Goal: Task Accomplishment & Management: Use online tool/utility

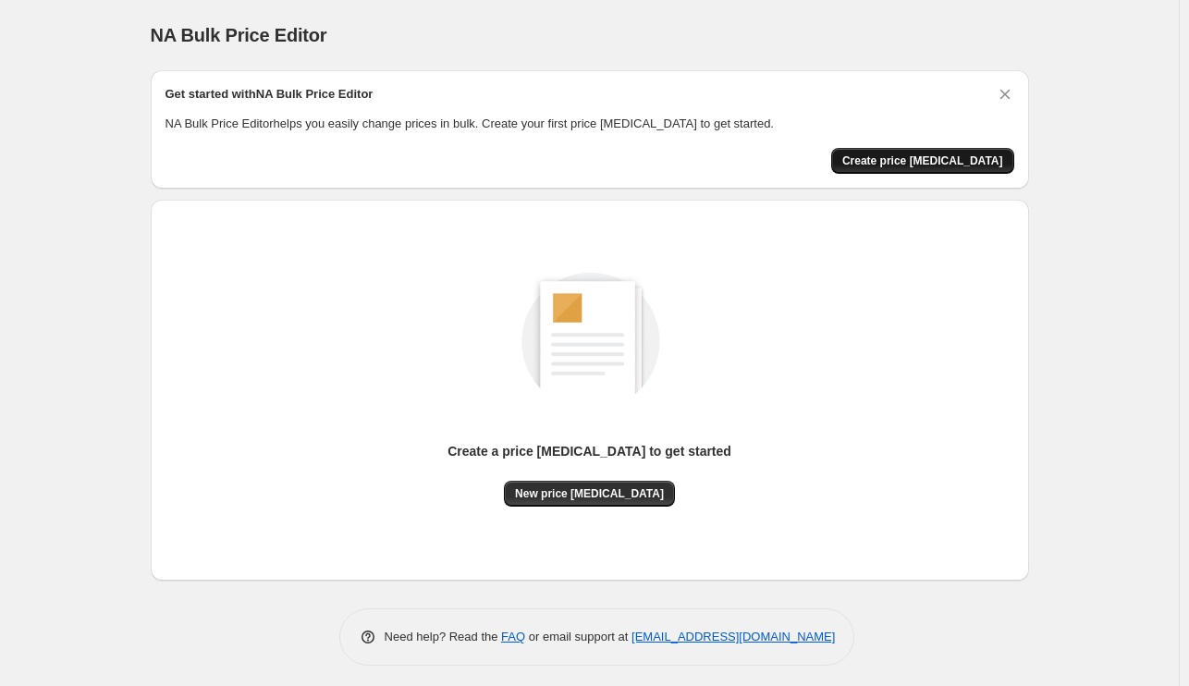
click at [985, 164] on span "Create price [MEDICAL_DATA]" at bounding box center [922, 160] width 161 height 15
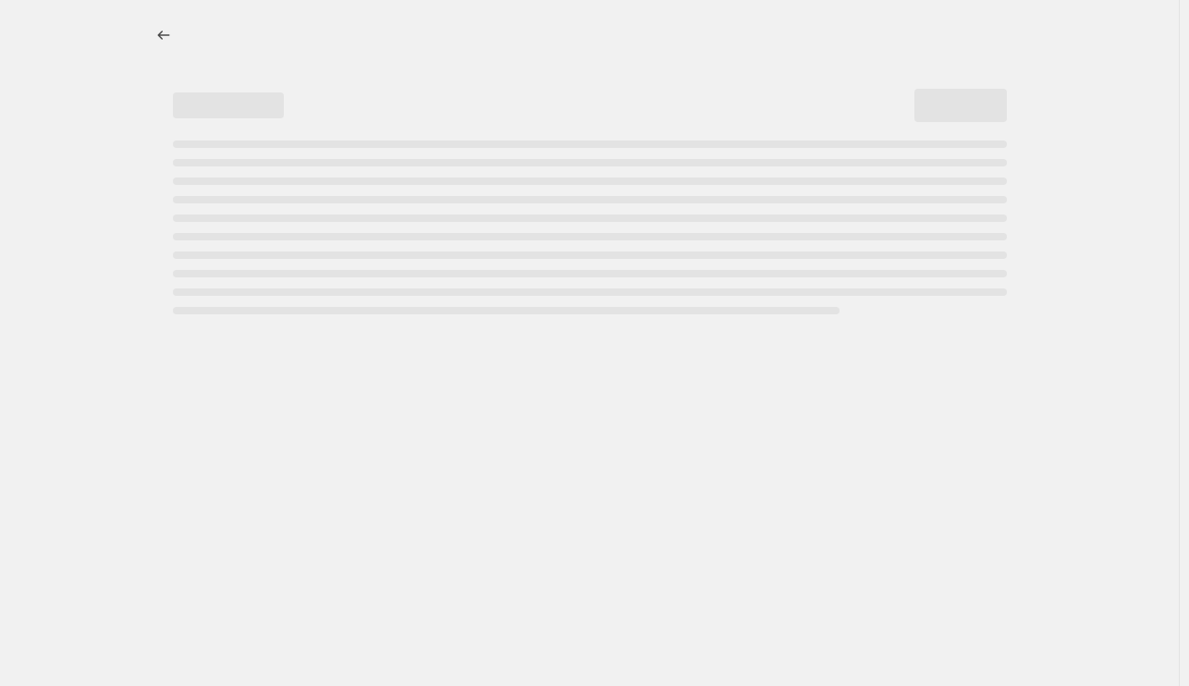
select select "percentage"
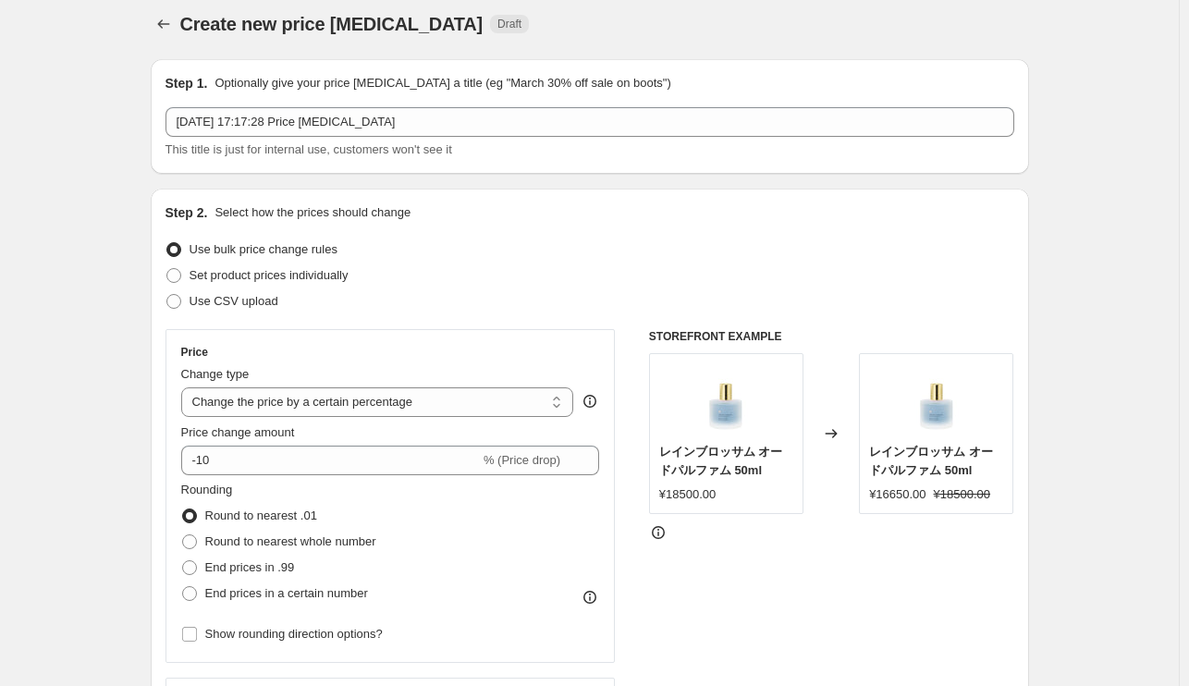
scroll to position [2, 0]
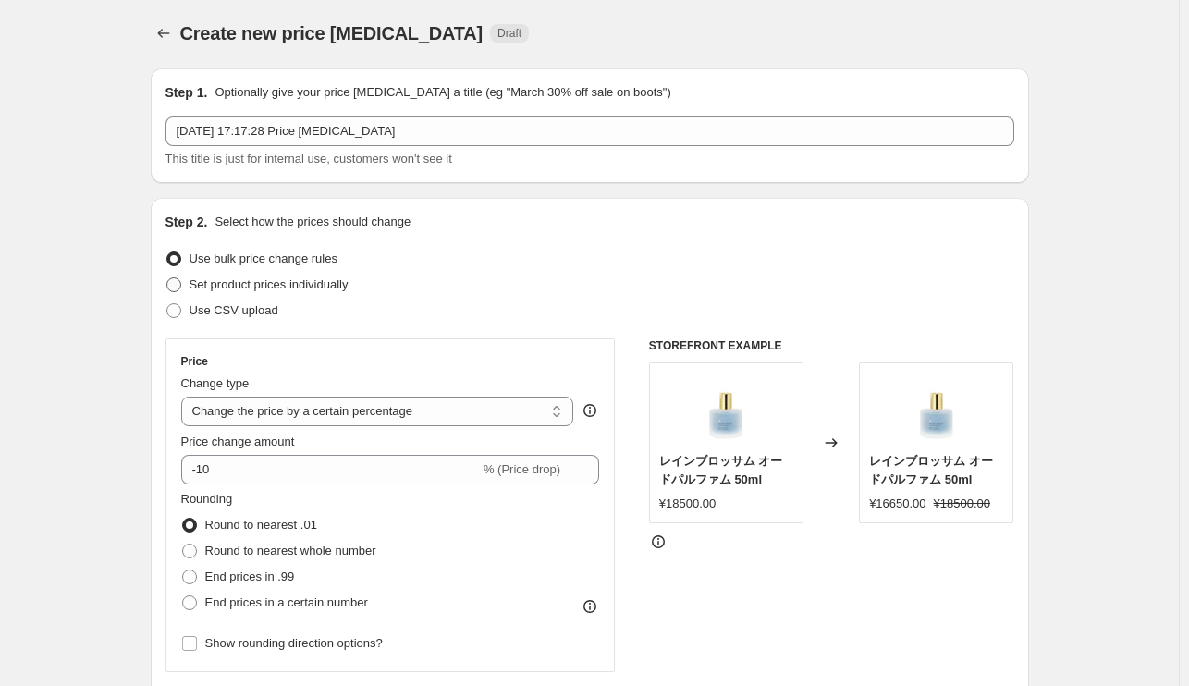
click at [176, 289] on span at bounding box center [173, 284] width 15 height 15
click at [167, 278] on input "Set product prices individually" at bounding box center [166, 277] width 1 height 1
radio input "true"
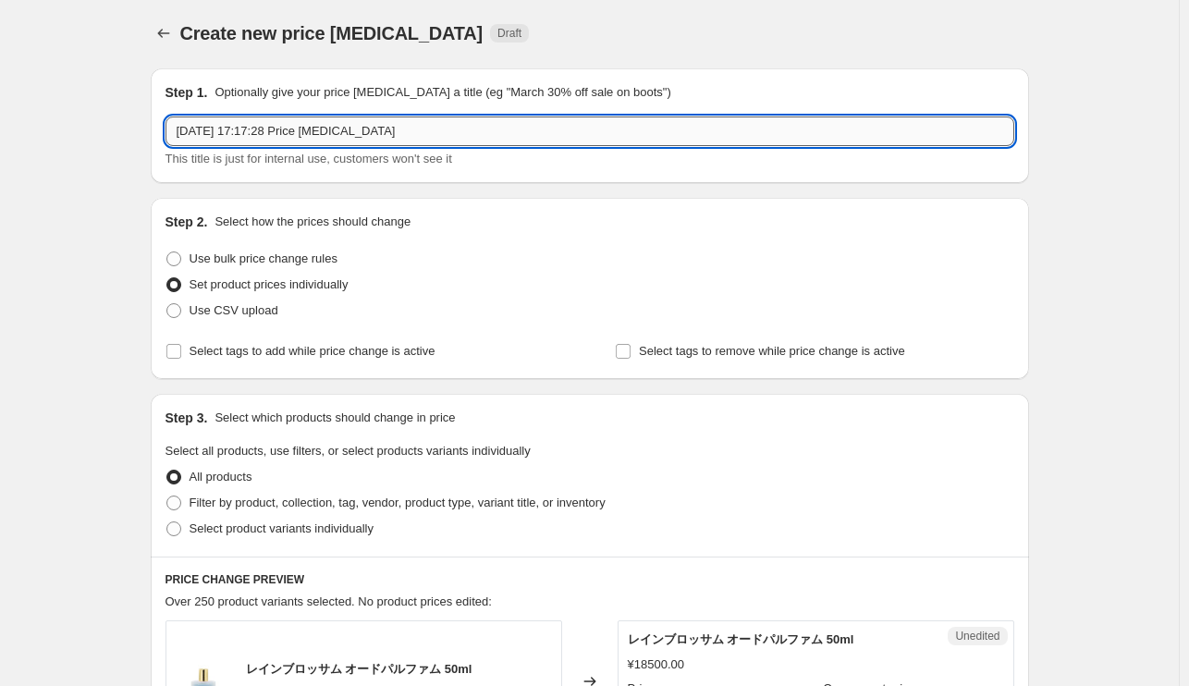
click at [459, 134] on input "[DATE] 17:17:28 Price [MEDICAL_DATA]" at bounding box center [589, 131] width 849 height 30
drag, startPoint x: 414, startPoint y: 123, endPoint x: 154, endPoint y: 149, distance: 261.1
click at [154, 149] on div "Step 1. Optionally give your price [MEDICAL_DATA] a title (eg "March 30% off sa…" at bounding box center [590, 125] width 878 height 115
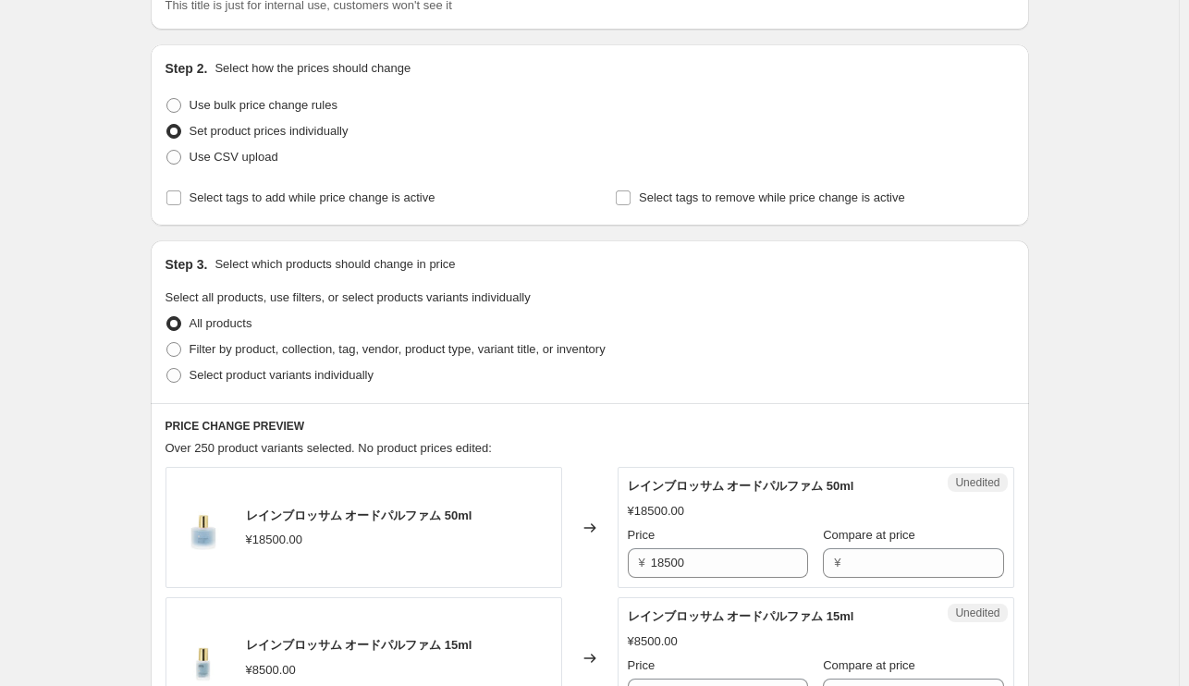
scroll to position [157, 0]
type input "[DATE]よりチャバ・ギンジョの価格改訂"
click at [178, 374] on span at bounding box center [173, 373] width 15 height 15
click at [167, 367] on input "Select product variants individually" at bounding box center [166, 366] width 1 height 1
radio input "true"
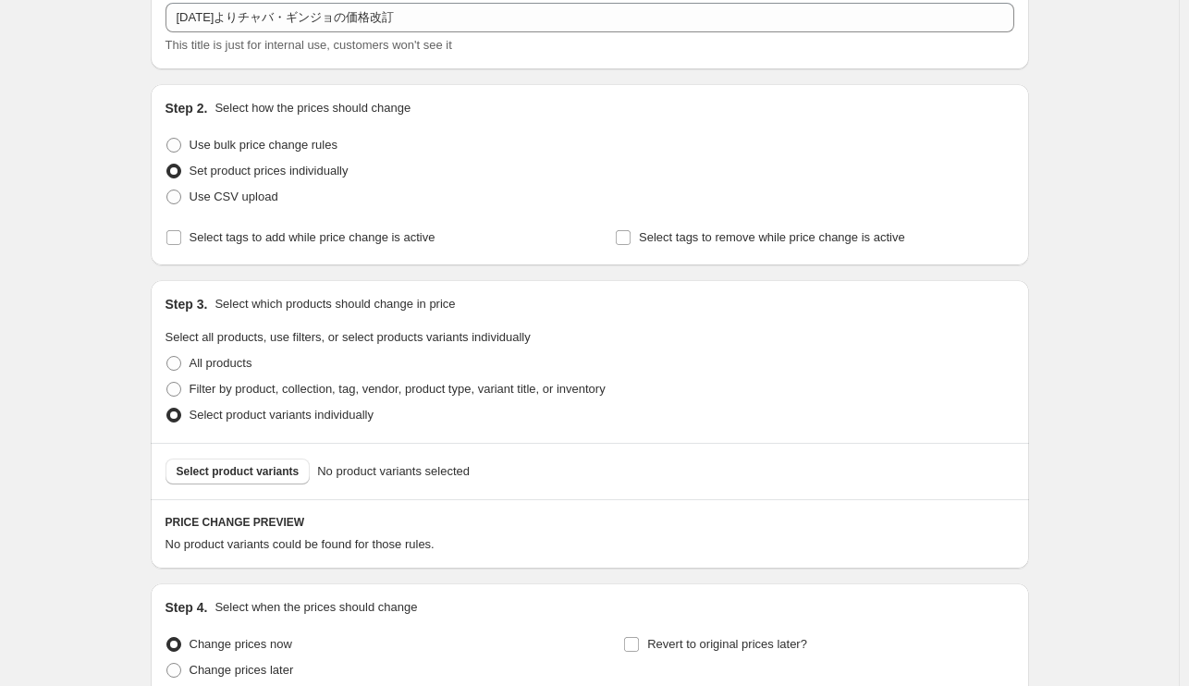
scroll to position [285, 0]
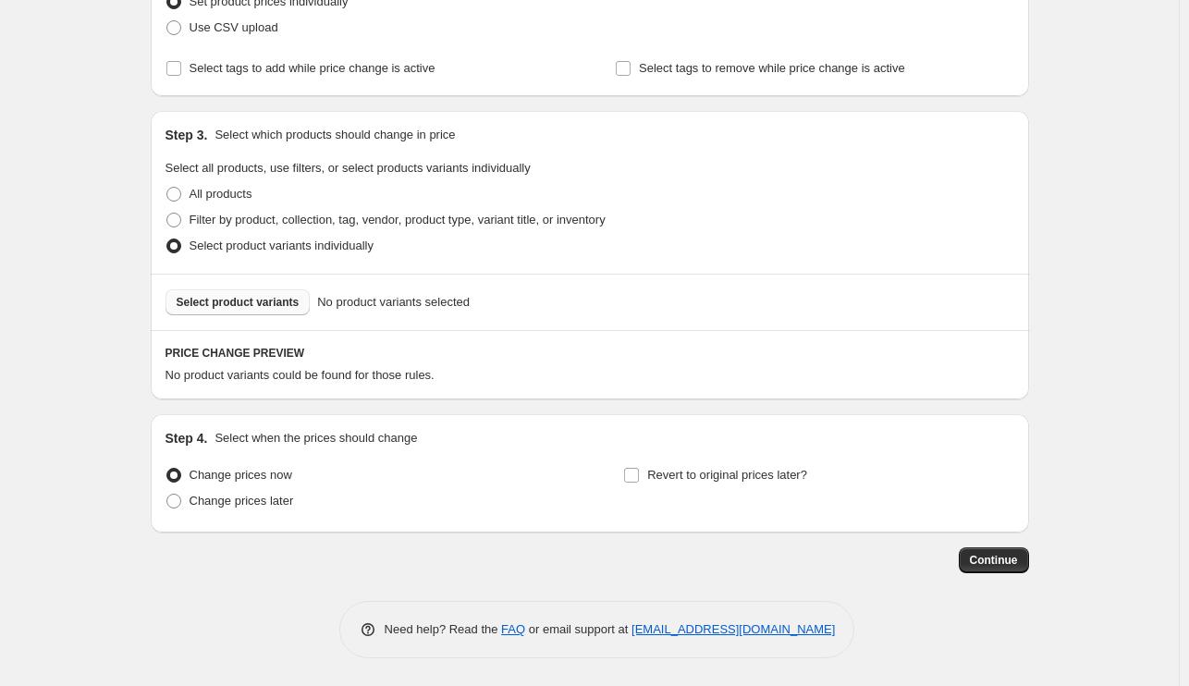
click at [196, 298] on span "Select product variants" at bounding box center [238, 302] width 123 height 15
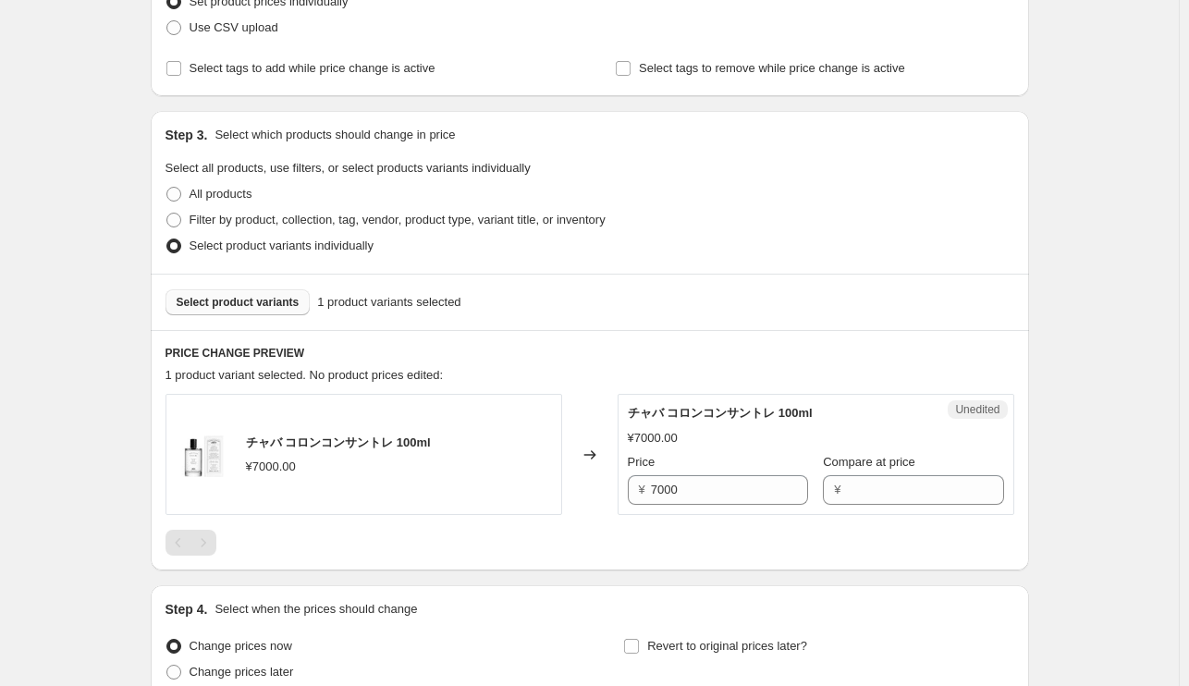
click at [297, 307] on button "Select product variants" at bounding box center [237, 302] width 145 height 26
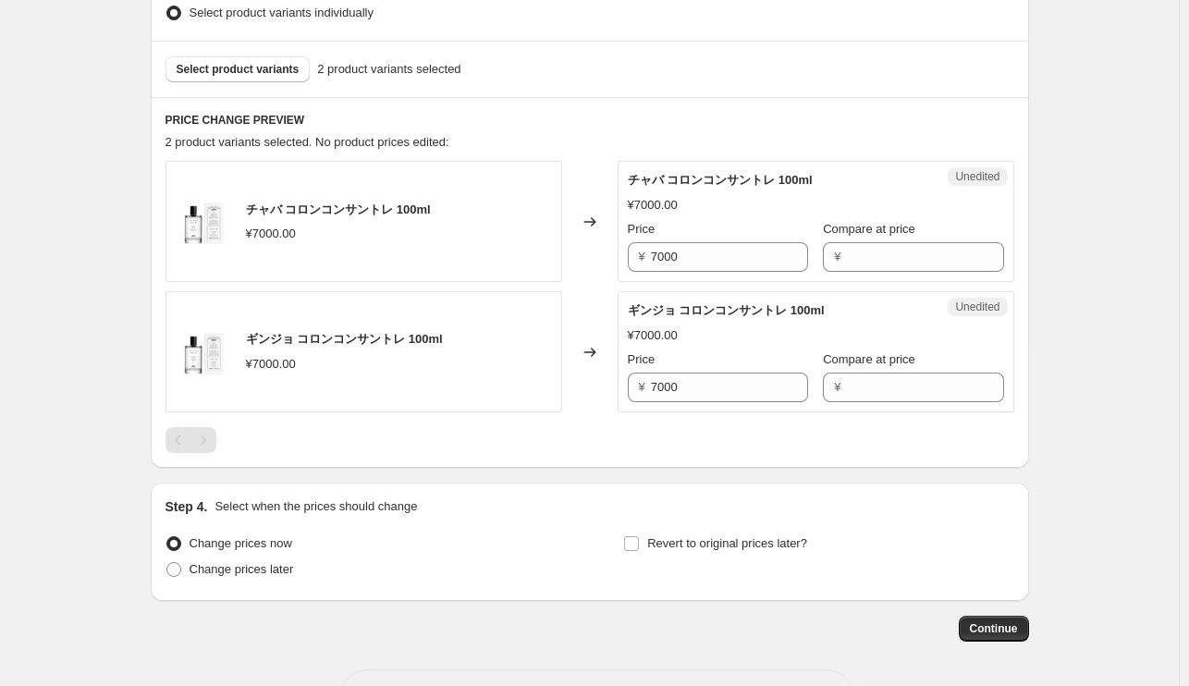
scroll to position [519, 0]
click at [863, 261] on input "Compare at price" at bounding box center [924, 256] width 157 height 30
type input "11000"
click at [863, 394] on input "Compare at price" at bounding box center [924, 387] width 157 height 30
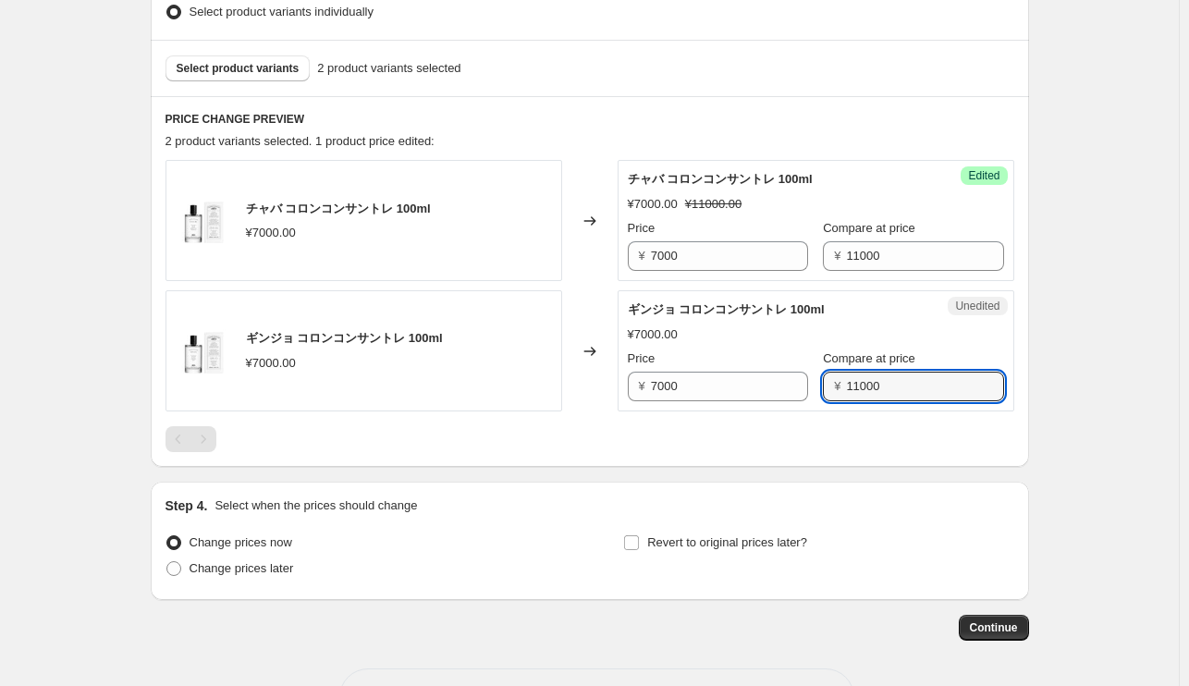
type input "11000"
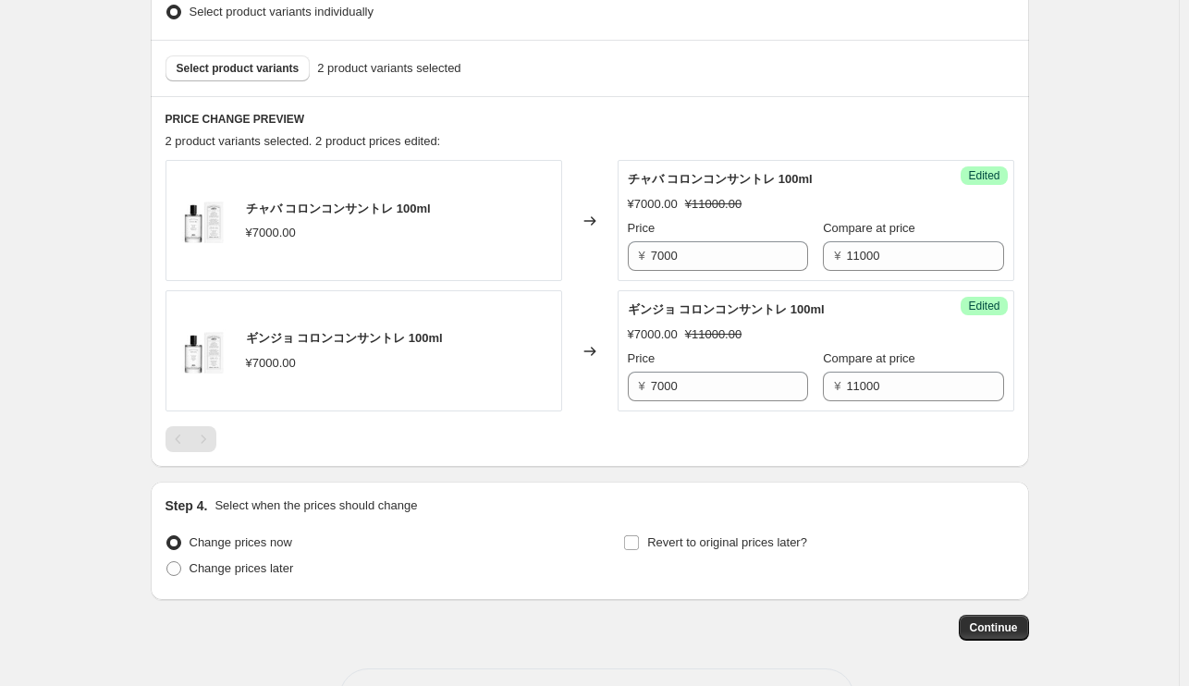
click at [812, 441] on div at bounding box center [589, 439] width 849 height 26
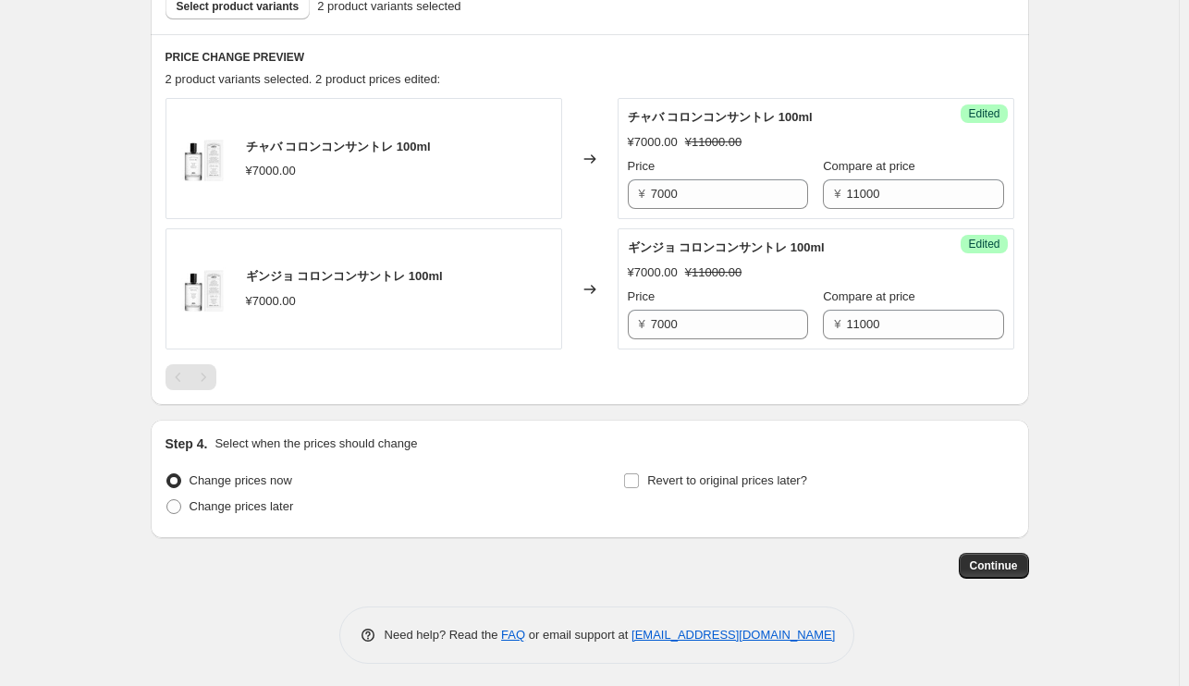
scroll to position [581, 0]
click at [176, 507] on span at bounding box center [173, 505] width 15 height 15
click at [167, 499] on input "Change prices later" at bounding box center [166, 498] width 1 height 1
radio input "true"
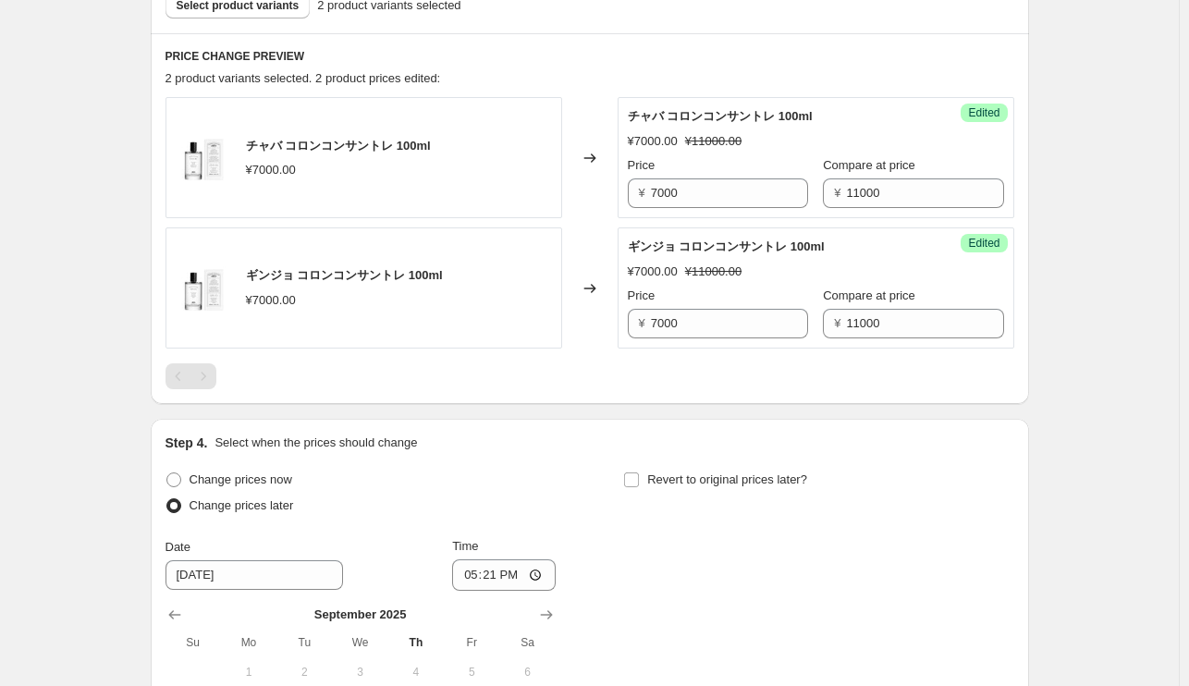
scroll to position [902, 0]
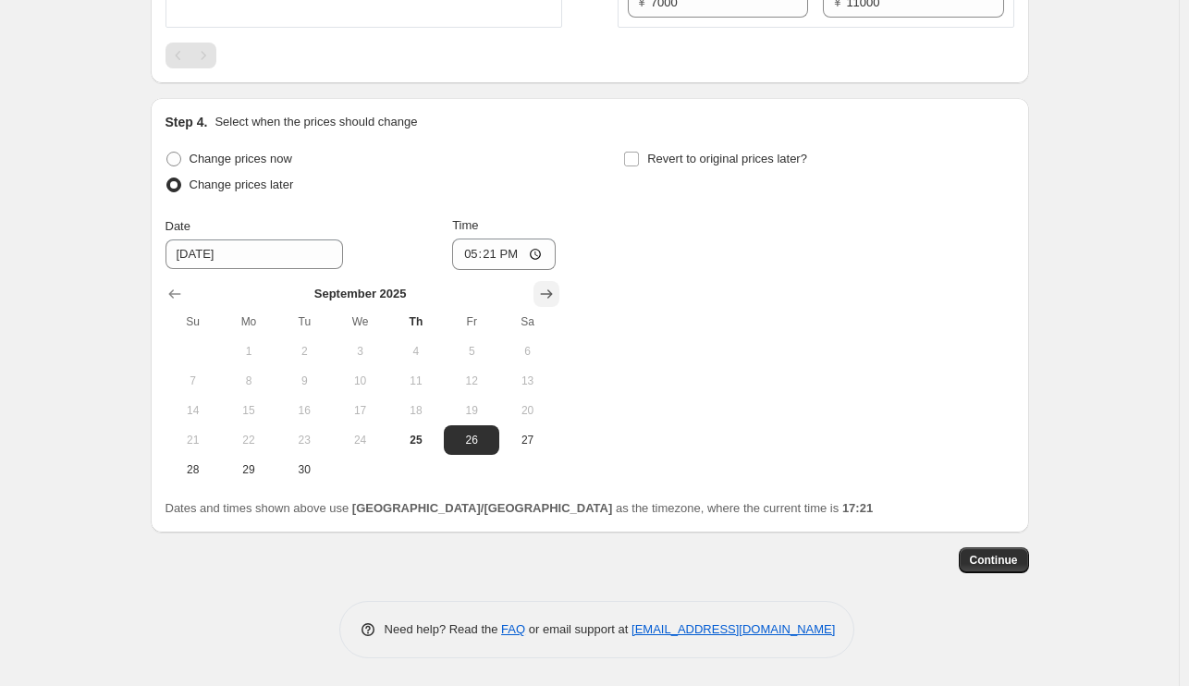
click at [554, 300] on icon "Show next month, October 2025" at bounding box center [546, 294] width 18 height 18
click at [366, 353] on span "1" at bounding box center [359, 351] width 41 height 15
type input "10/1/2025"
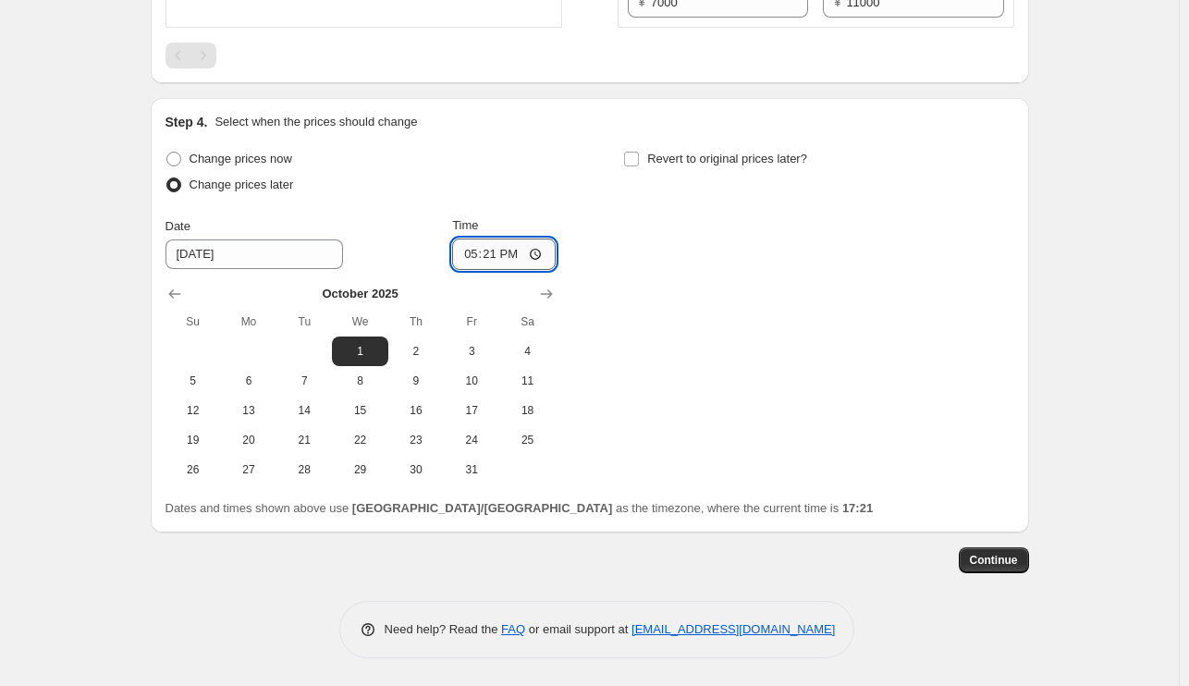
click at [517, 257] on input "17:21" at bounding box center [504, 254] width 104 height 31
click at [506, 253] on input "Time" at bounding box center [504, 254] width 104 height 31
click at [498, 253] on input "Time" at bounding box center [504, 254] width 104 height 31
drag, startPoint x: 498, startPoint y: 253, endPoint x: 553, endPoint y: 246, distance: 55.0
click at [553, 246] on input "Time" at bounding box center [504, 254] width 104 height 31
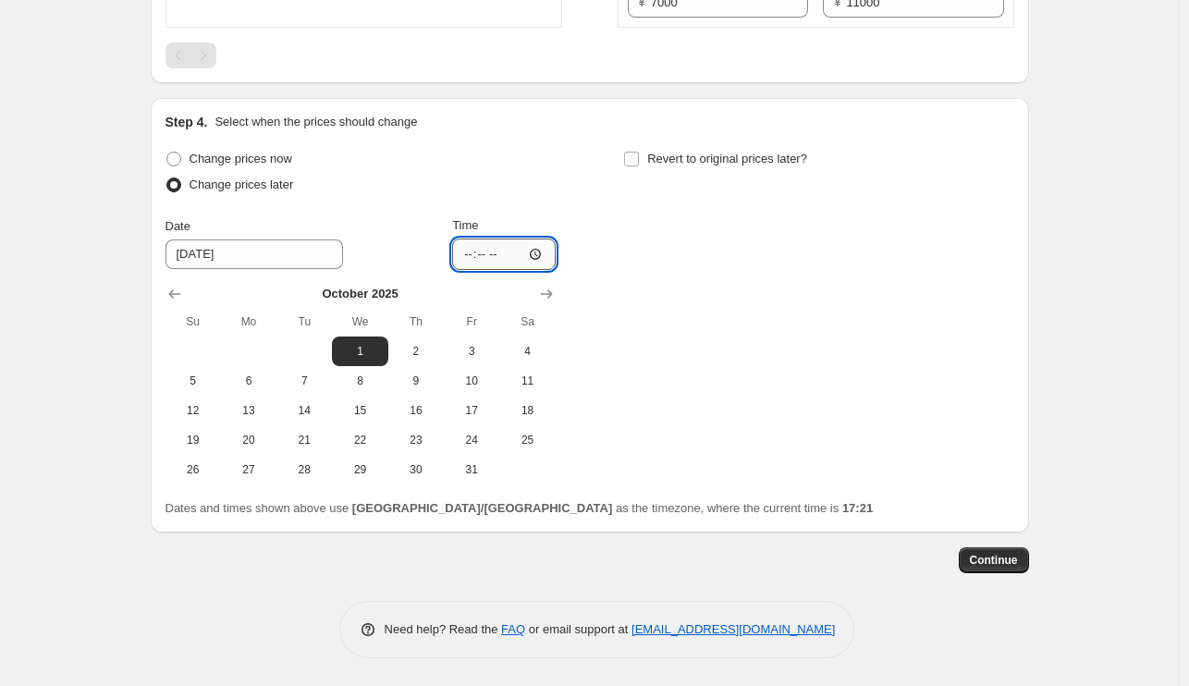
click at [542, 252] on input "Time" at bounding box center [504, 254] width 104 height 31
type input "00:00"
click at [765, 405] on div "Change prices now Change prices later Date 10/1/2025 Time 00:00 October 2025 Su…" at bounding box center [589, 315] width 849 height 338
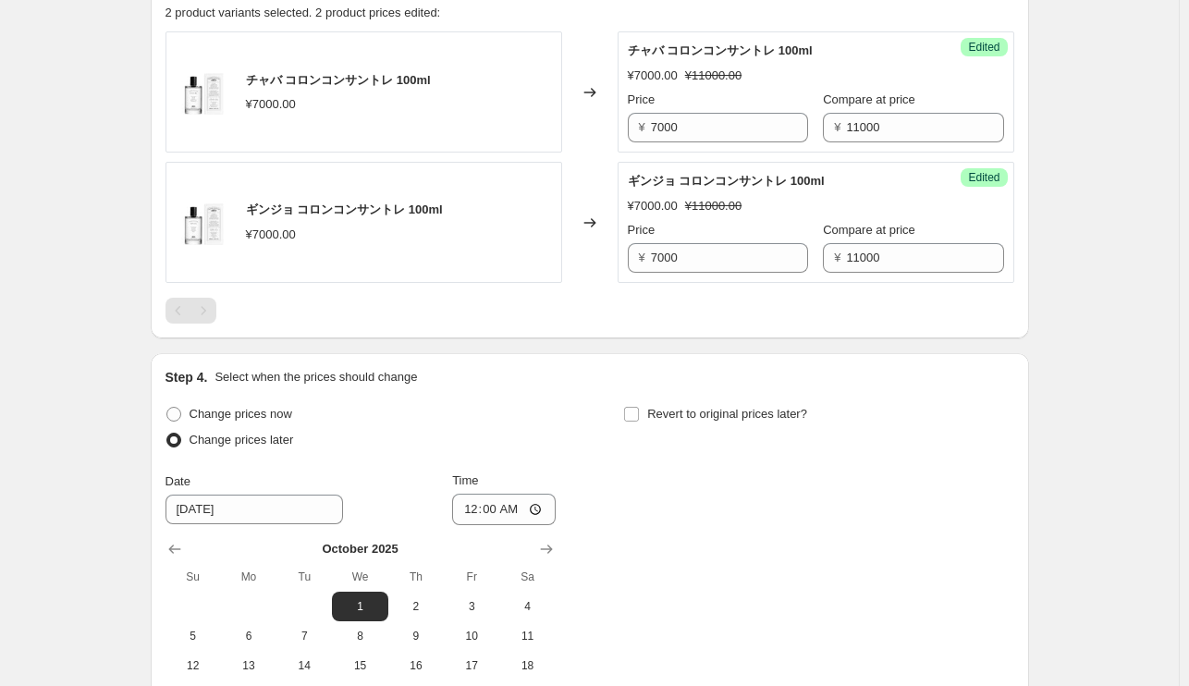
scroll to position [646, 0]
click at [719, 135] on input "7000" at bounding box center [729, 129] width 157 height 30
type input "7"
type input "11000"
click at [700, 251] on input "7000" at bounding box center [729, 259] width 157 height 30
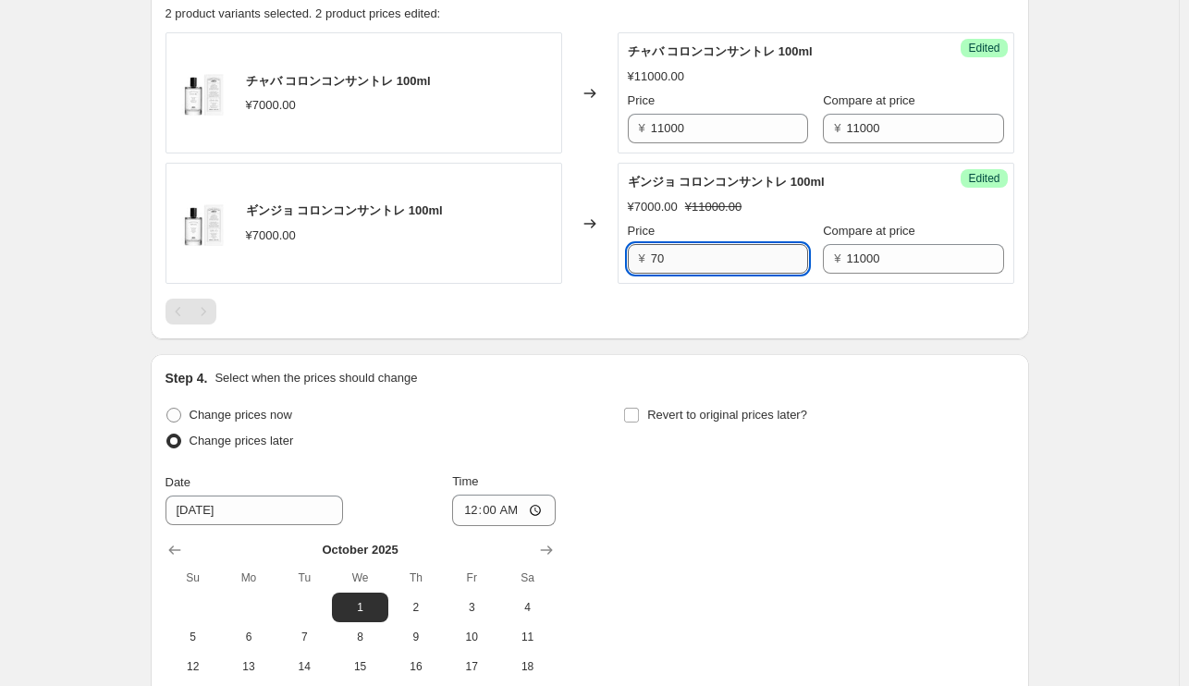
type input "7"
type input "11000"
click at [852, 454] on div "Revert to original prices later?" at bounding box center [818, 429] width 390 height 55
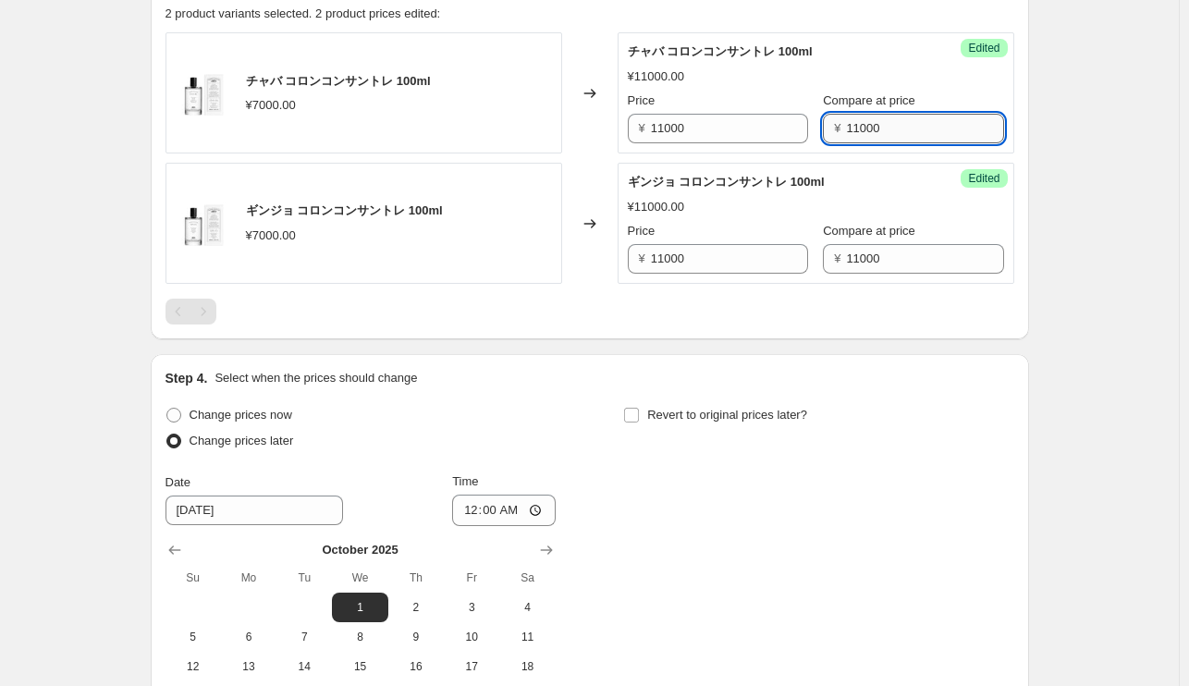
click at [929, 131] on input "11000" at bounding box center [924, 129] width 157 height 30
type input "1"
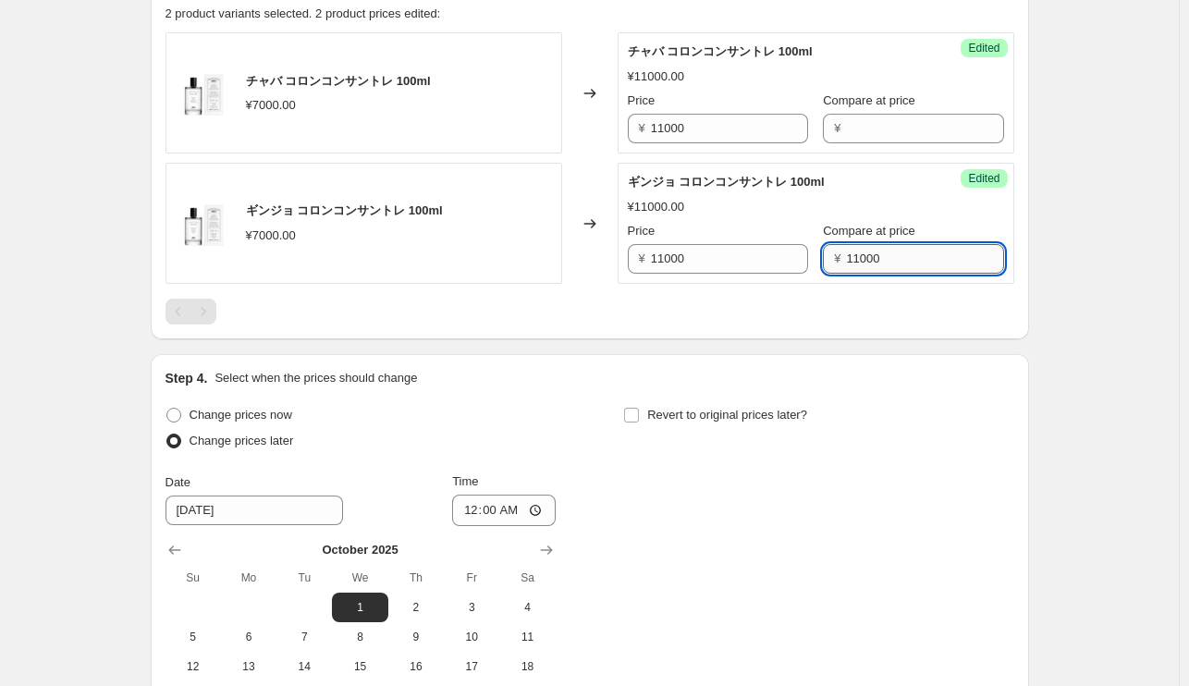
click at [876, 253] on input "11000" at bounding box center [924, 259] width 157 height 30
type input "1"
click at [887, 408] on div "Revert to original prices later?" at bounding box center [818, 429] width 390 height 55
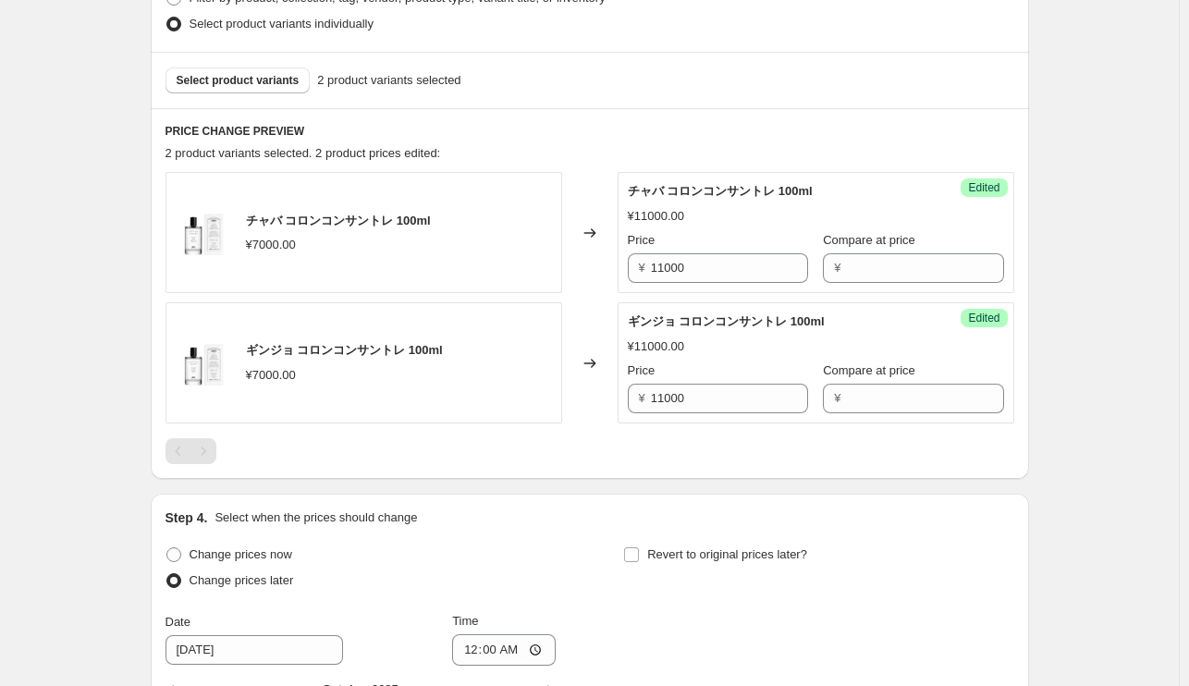
scroll to position [513, 0]
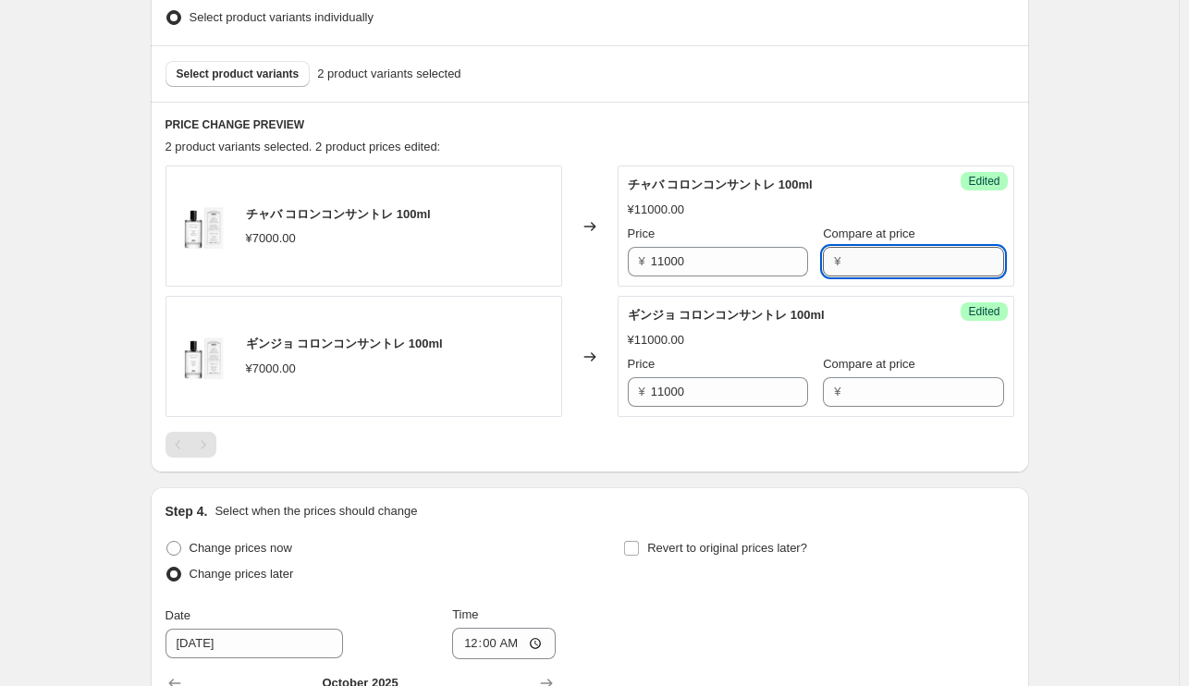
click at [858, 264] on input "Compare at price" at bounding box center [924, 262] width 157 height 30
type input "11000"
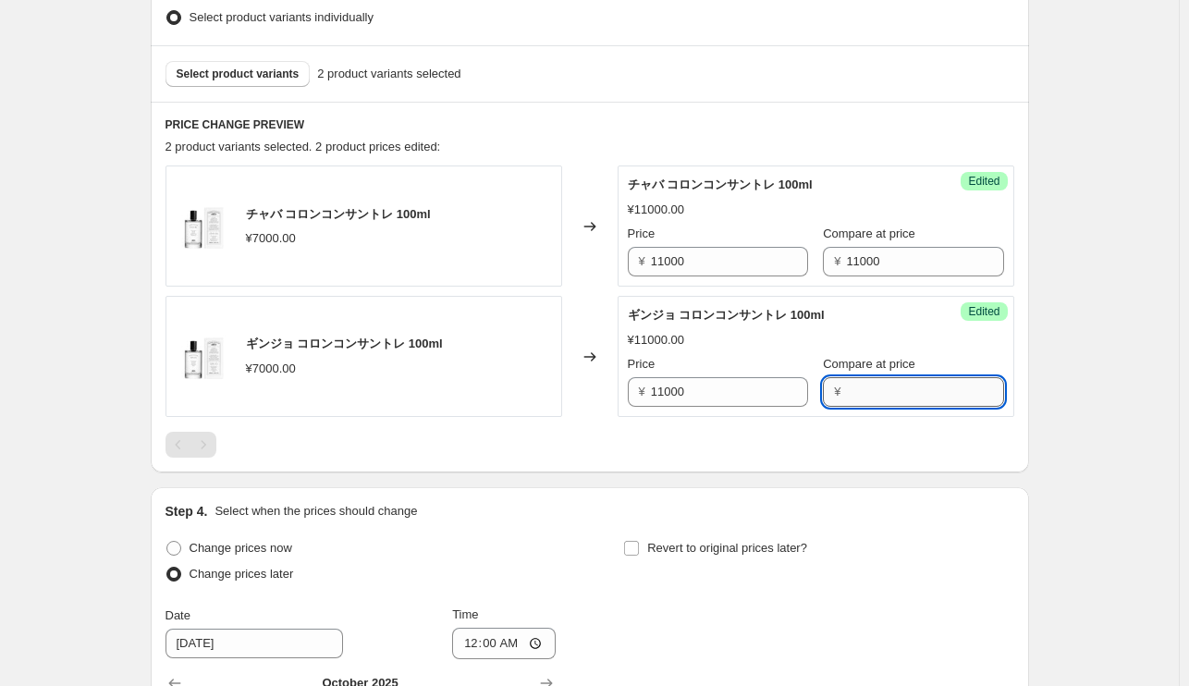
click at [885, 390] on input "Compare at price" at bounding box center [924, 392] width 157 height 30
type input "11000"
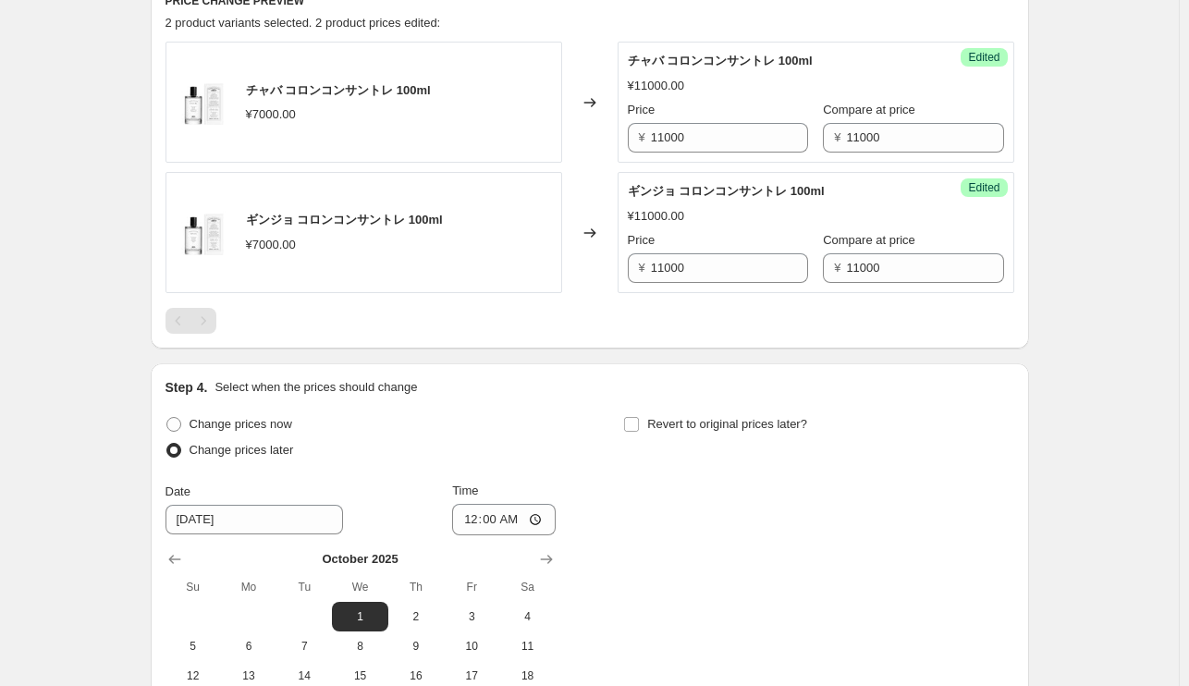
scroll to position [902, 0]
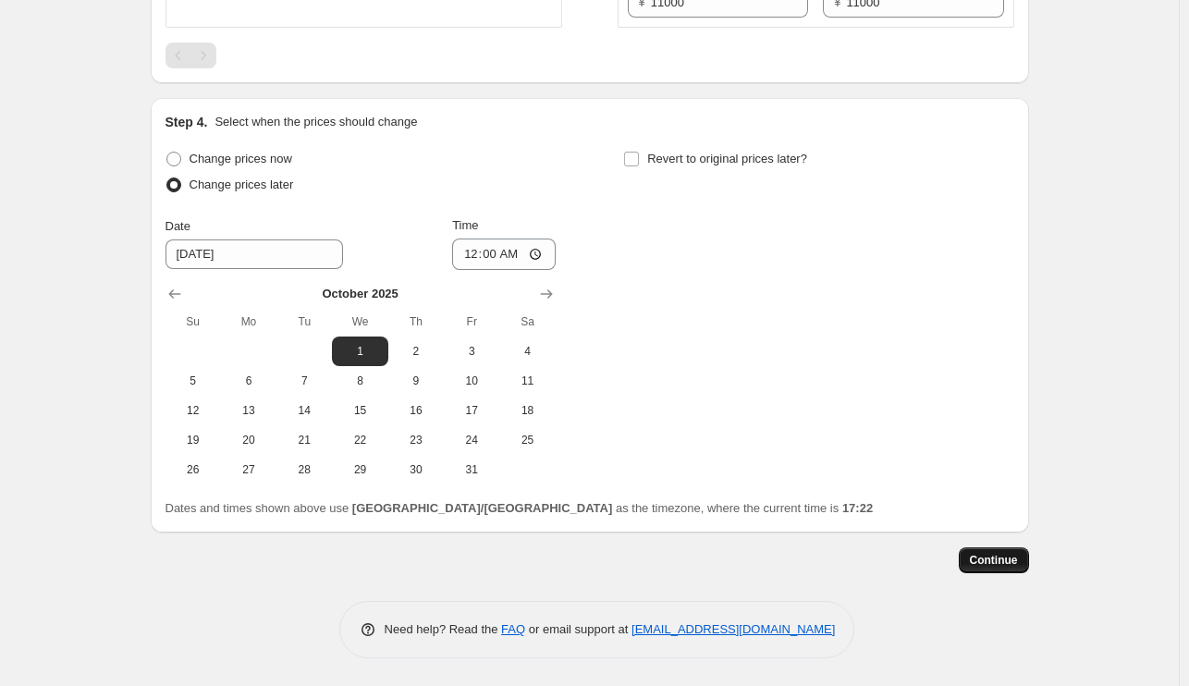
click at [985, 559] on span "Continue" at bounding box center [994, 560] width 48 height 15
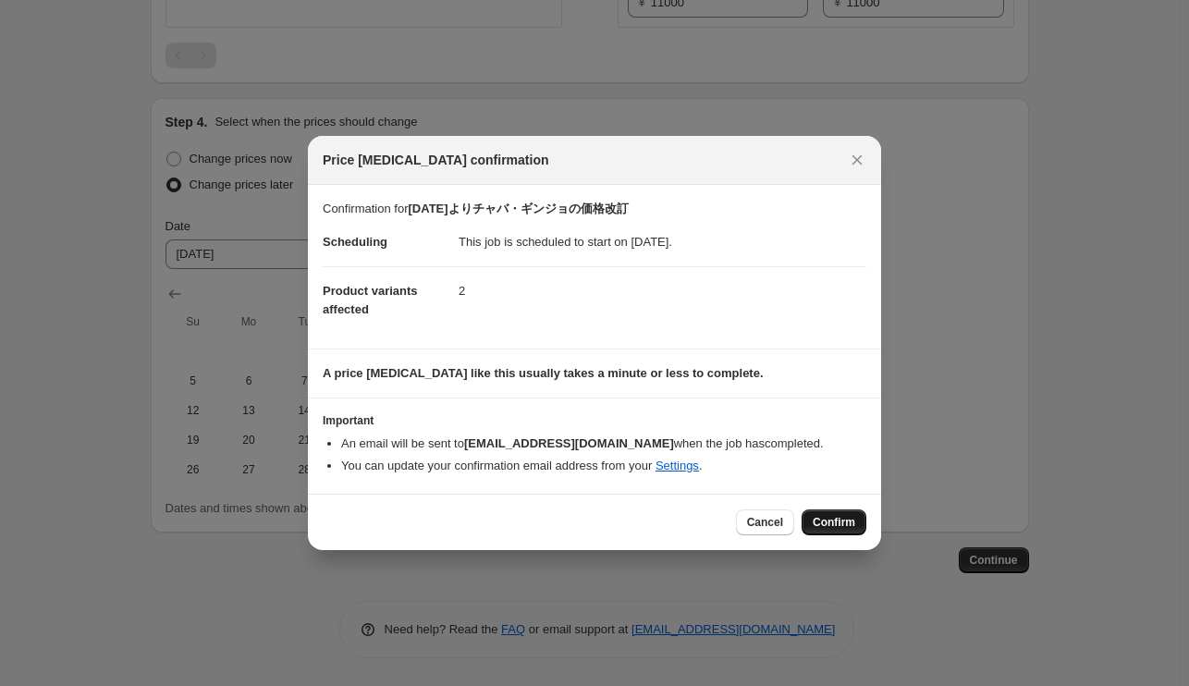
click at [833, 529] on span "Confirm" at bounding box center [834, 522] width 43 height 15
